Goal: Task Accomplishment & Management: Use online tool/utility

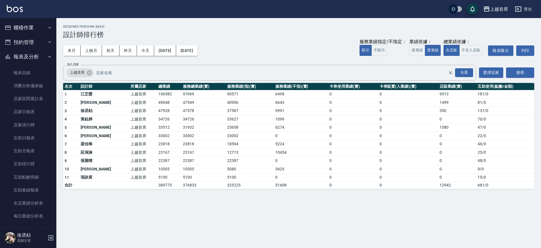
click at [41, 54] on button "報表及分析" at bounding box center [28, 56] width 52 height 15
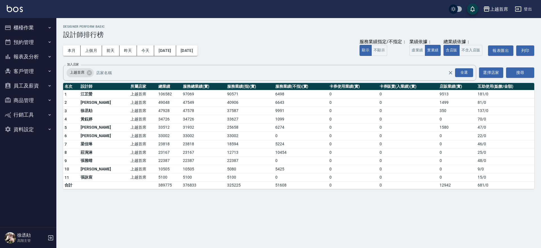
click at [32, 26] on button "櫃檯作業" at bounding box center [28, 27] width 52 height 15
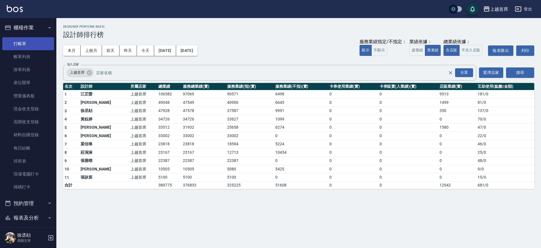
click at [30, 46] on link "打帳單" at bounding box center [28, 43] width 52 height 13
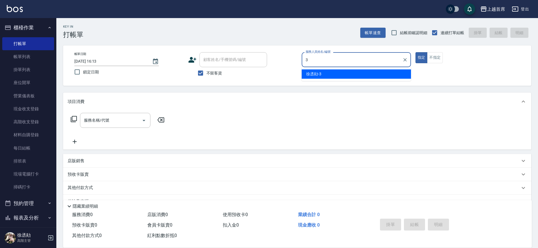
type input "[PERSON_NAME]-3"
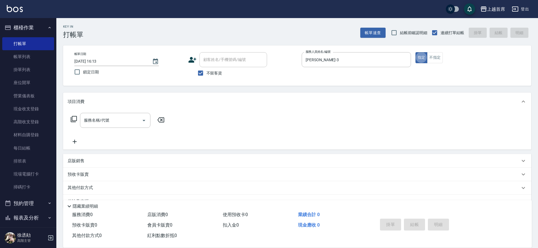
type button "true"
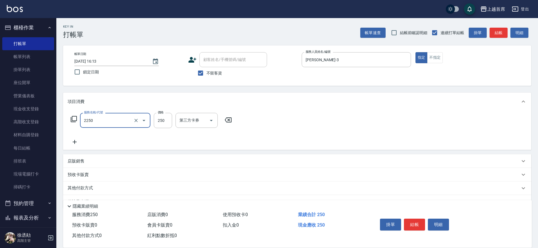
type input "單剪不指定250(2250)"
click at [139, 122] on div at bounding box center [140, 120] width 16 height 15
click at [137, 120] on icon "Clear" at bounding box center [136, 120] width 6 height 6
click at [132, 120] on button "Clear" at bounding box center [136, 120] width 8 height 8
click at [121, 121] on input "服務名稱/代號" at bounding box center [108, 120] width 50 height 10
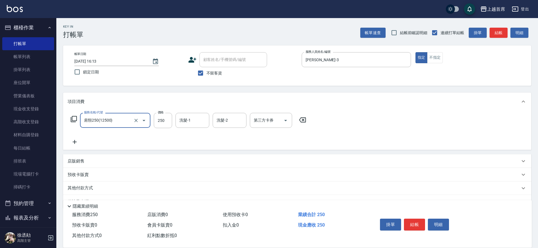
type input "肩頸250(12500)"
type input "[PERSON_NAME]-20"
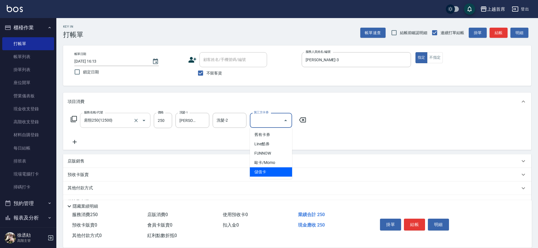
type input "儲值卡"
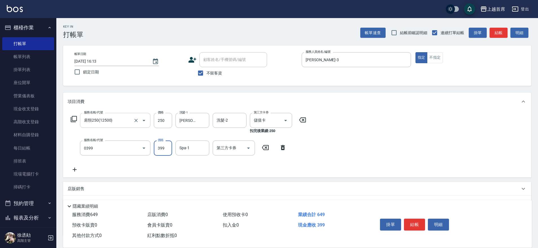
type input "海鹽洗髮(0399)"
type input "[PERSON_NAME]-20"
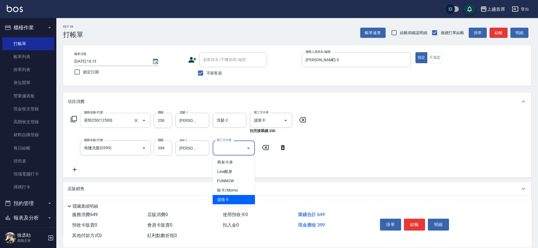
type input "儲值卡"
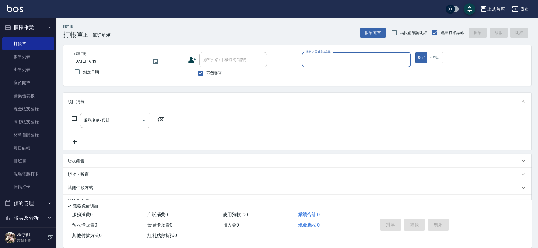
click at [351, 52] on div "服務人員姓名/編號" at bounding box center [356, 59] width 109 height 15
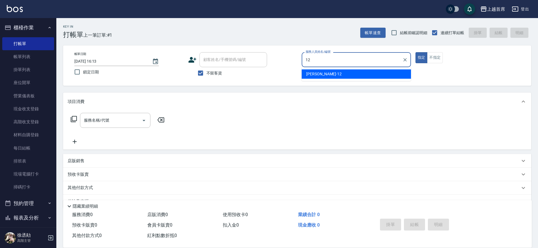
type input "[PERSON_NAME]-12"
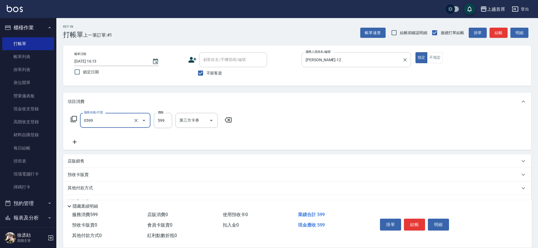
type input "[PERSON_NAME]spa(0599)"
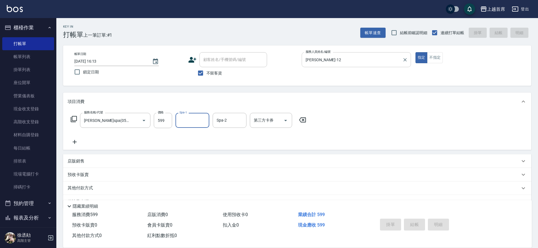
type input "[DATE] 16:14"
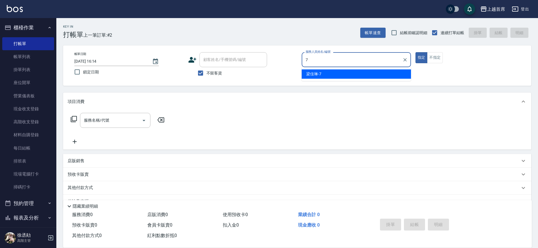
type input "[PERSON_NAME]-7"
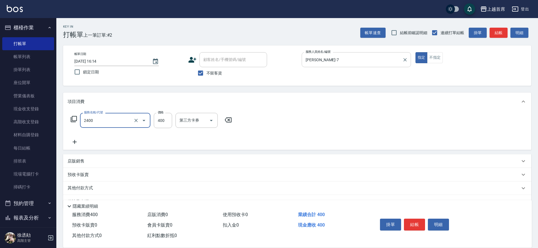
type input "指定一般洗剪400(2400)"
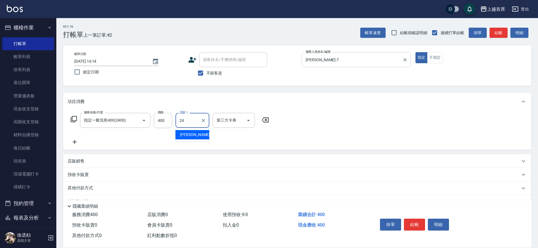
type input "[PERSON_NAME]-24"
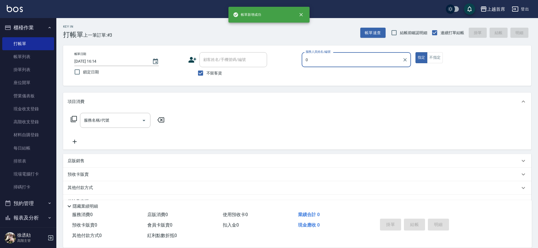
type input "0"
click at [415, 52] on button "指定" at bounding box center [421, 57] width 12 height 11
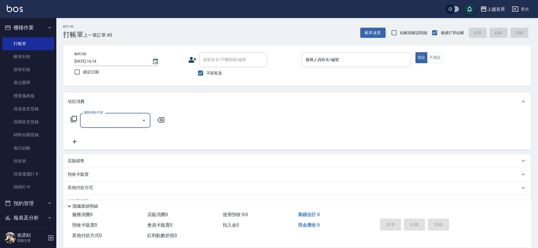
type input "2"
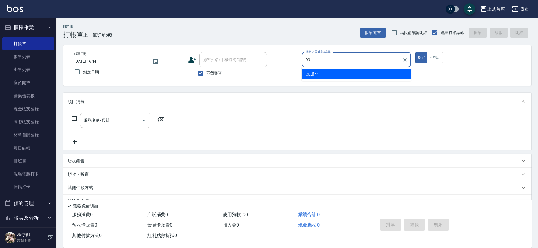
type input "9"
type input "[PERSON_NAME]-10"
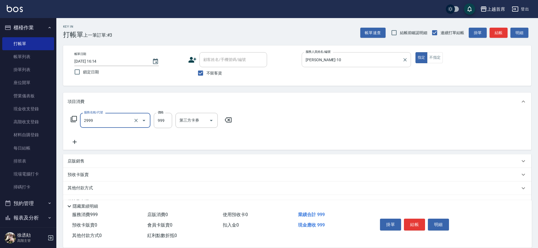
type input "spa精油洗剪套餐999(2999)"
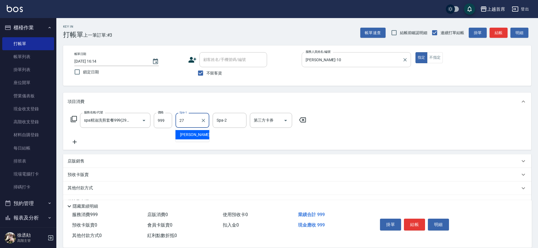
type input "[PERSON_NAME]-27"
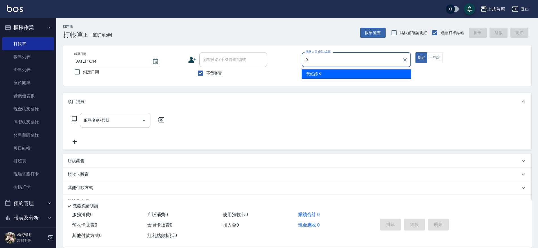
type input "[PERSON_NAME]-9"
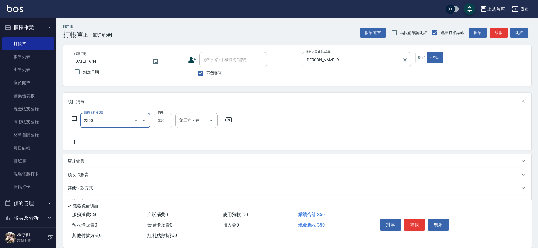
type input "不指定洗剪350(2350)"
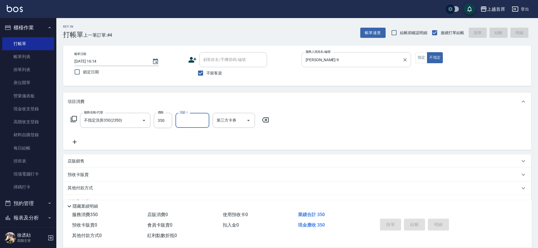
type input "[DATE] 16:15"
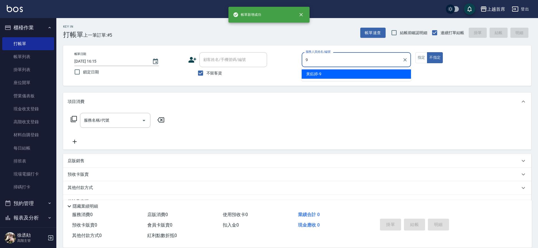
type input "[PERSON_NAME]-9"
type button "false"
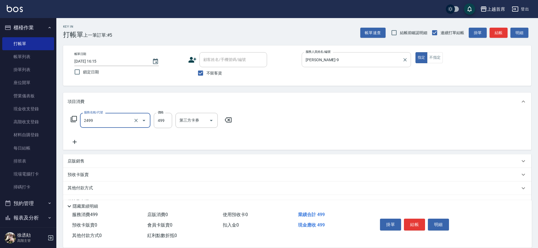
type input "499海鹽洗剪套餐(2499)"
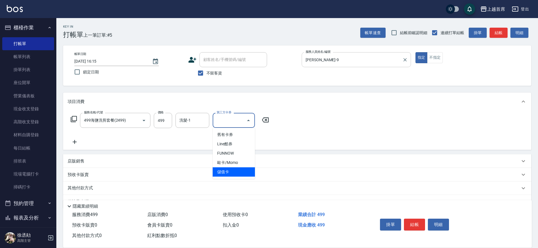
type input "儲值卡"
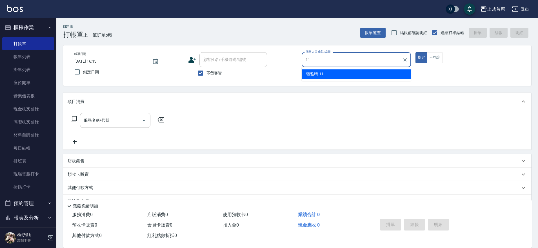
type input "[PERSON_NAME]-11"
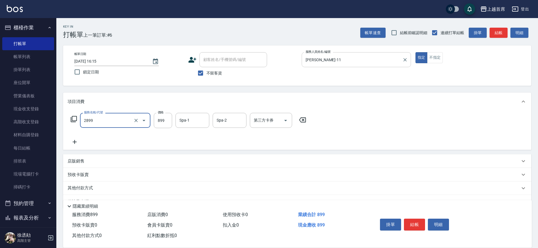
type input "899洗剪去角質套餐(2899)"
type input "[PERSON_NAME]-20"
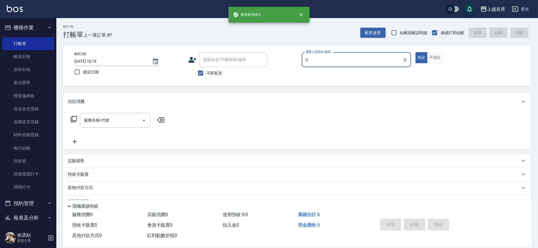
type input "0"
click at [415, 52] on button "指定" at bounding box center [421, 57] width 12 height 11
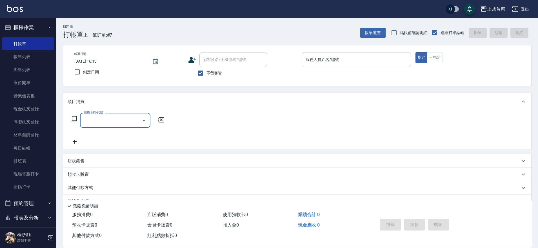
type input "0"
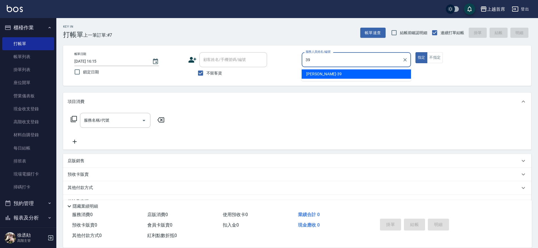
type input "3"
type input "[PERSON_NAME]-10"
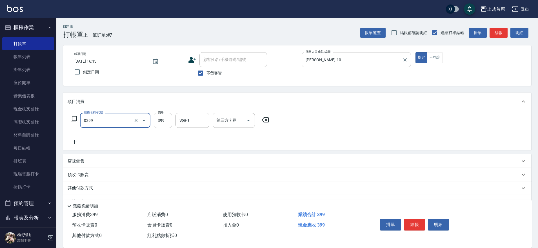
type input "海鹽洗髮(0399)"
type input "400"
type input "[PERSON_NAME]-7"
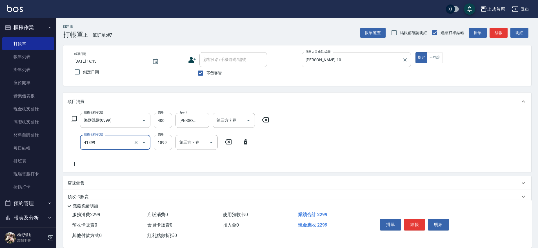
type input "染髮D餐(41899)"
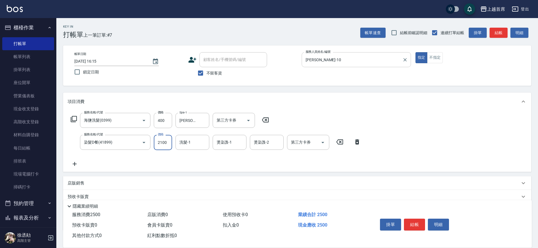
type input "2100"
click at [204, 117] on button "Clear" at bounding box center [203, 120] width 8 height 8
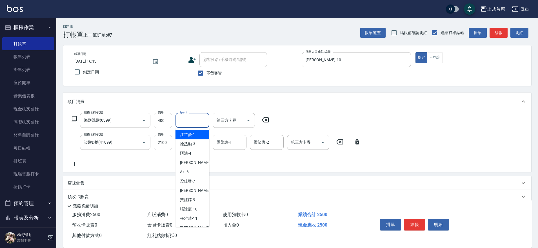
click at [192, 120] on input "Spa-1" at bounding box center [192, 120] width 29 height 10
type input "[PERSON_NAME]-27"
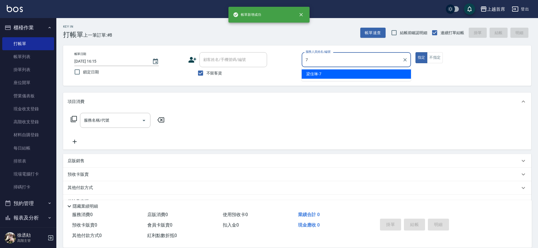
type input "[PERSON_NAME]-7"
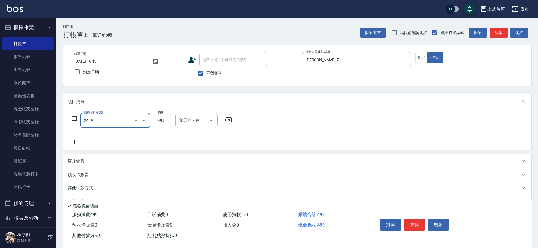
type input "499海鹽洗剪套餐(2499)"
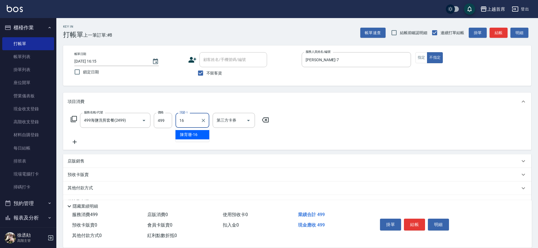
type input "[PERSON_NAME]-16"
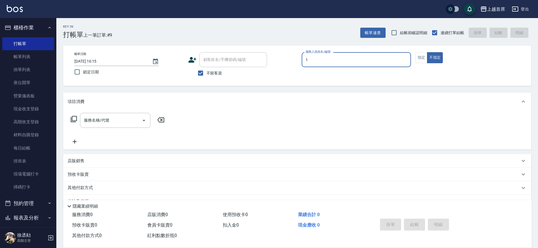
type input "[PERSON_NAME]-1"
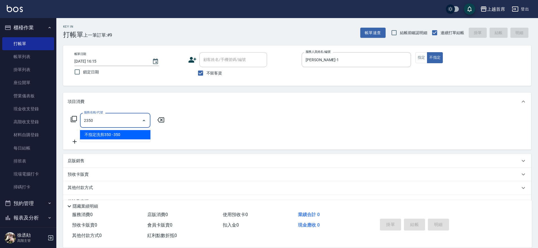
type input "不指定洗剪350(2350)"
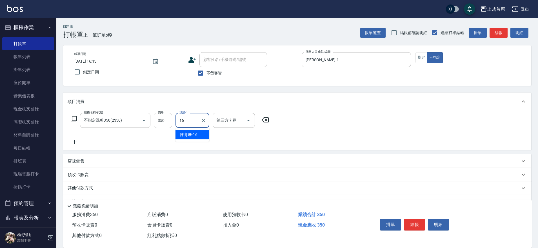
type input "[PERSON_NAME]-16"
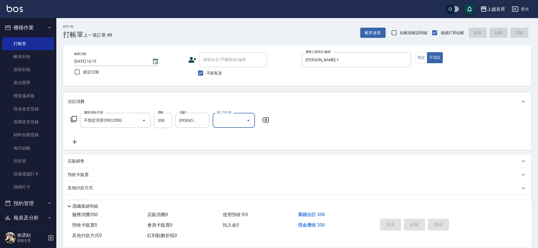
type input "[DATE] 16:17"
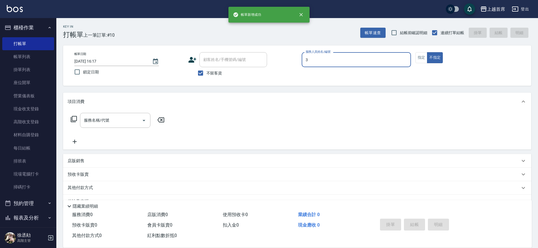
type input "[PERSON_NAME]-3"
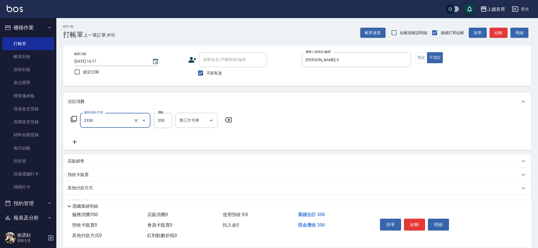
type input "不指定洗剪350(2350)"
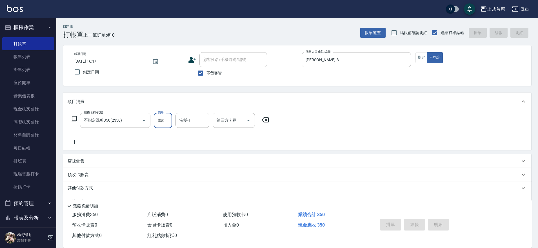
type input "[DATE] 16:18"
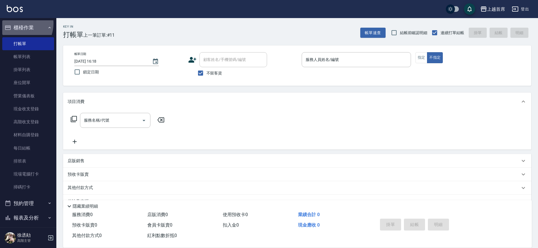
click at [16, 23] on button "櫃檯作業" at bounding box center [28, 27] width 52 height 15
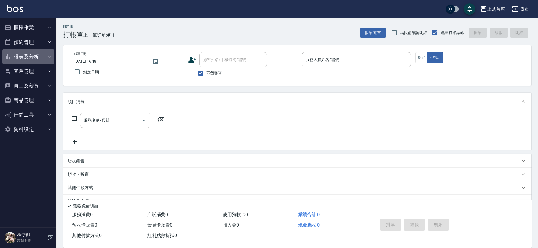
click at [36, 56] on button "報表及分析" at bounding box center [28, 56] width 52 height 15
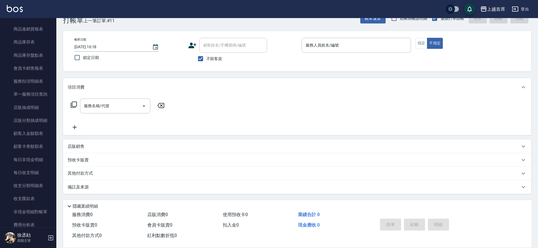
scroll to position [186, 0]
click at [37, 83] on link "設計師日報表" at bounding box center [28, 81] width 52 height 13
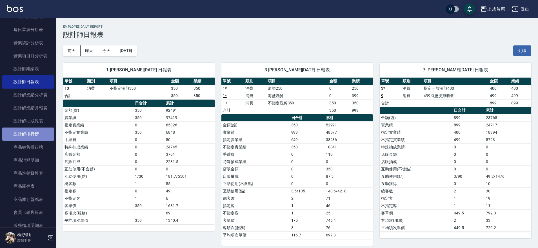
click at [45, 132] on link "設計師排行榜" at bounding box center [28, 133] width 52 height 13
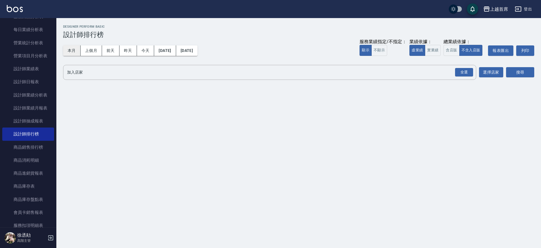
click at [73, 51] on button "本月" at bounding box center [71, 50] width 17 height 10
click at [445, 50] on button "含店販" at bounding box center [451, 50] width 16 height 11
drag, startPoint x: 431, startPoint y: 50, endPoint x: 434, endPoint y: 51, distance: 3.0
click at [431, 50] on button "實業績" at bounding box center [433, 50] width 16 height 11
click at [463, 77] on div "全選" at bounding box center [464, 72] width 20 height 15
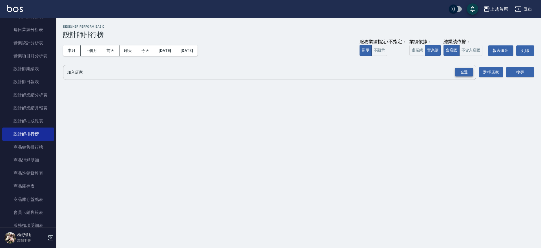
click at [465, 71] on div "全選" at bounding box center [464, 72] width 18 height 9
click at [513, 71] on button "搜尋" at bounding box center [520, 72] width 28 height 10
